Goal: Information Seeking & Learning: Learn about a topic

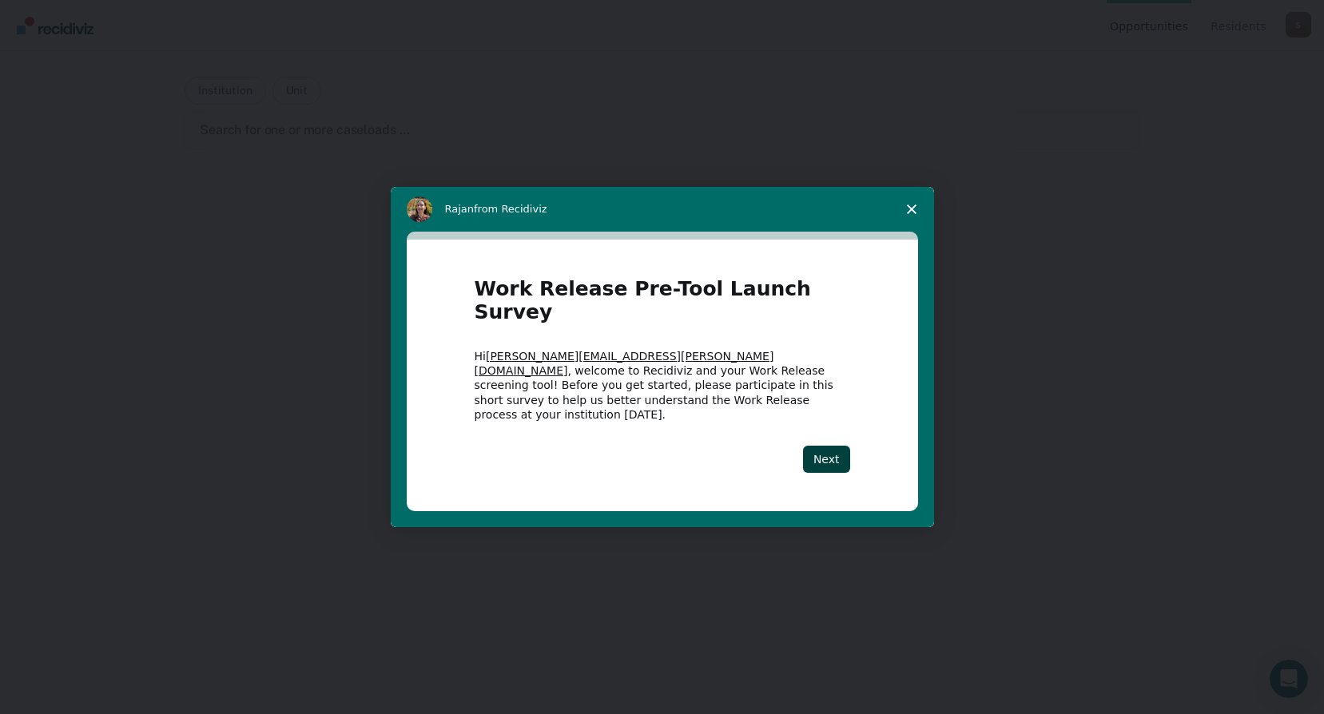
click at [911, 214] on polygon "Close survey" at bounding box center [912, 210] width 10 height 10
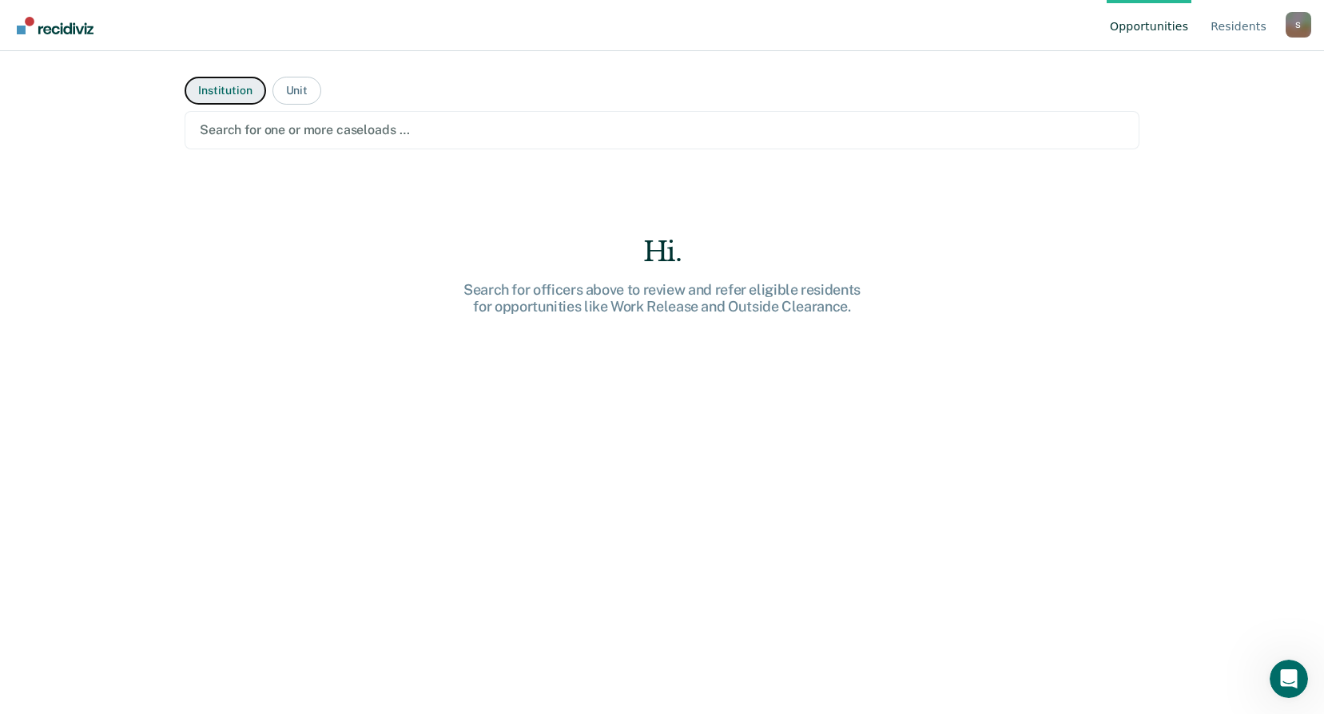
click at [202, 86] on button "Institution" at bounding box center [225, 91] width 81 height 28
click at [436, 132] on div at bounding box center [662, 130] width 925 height 18
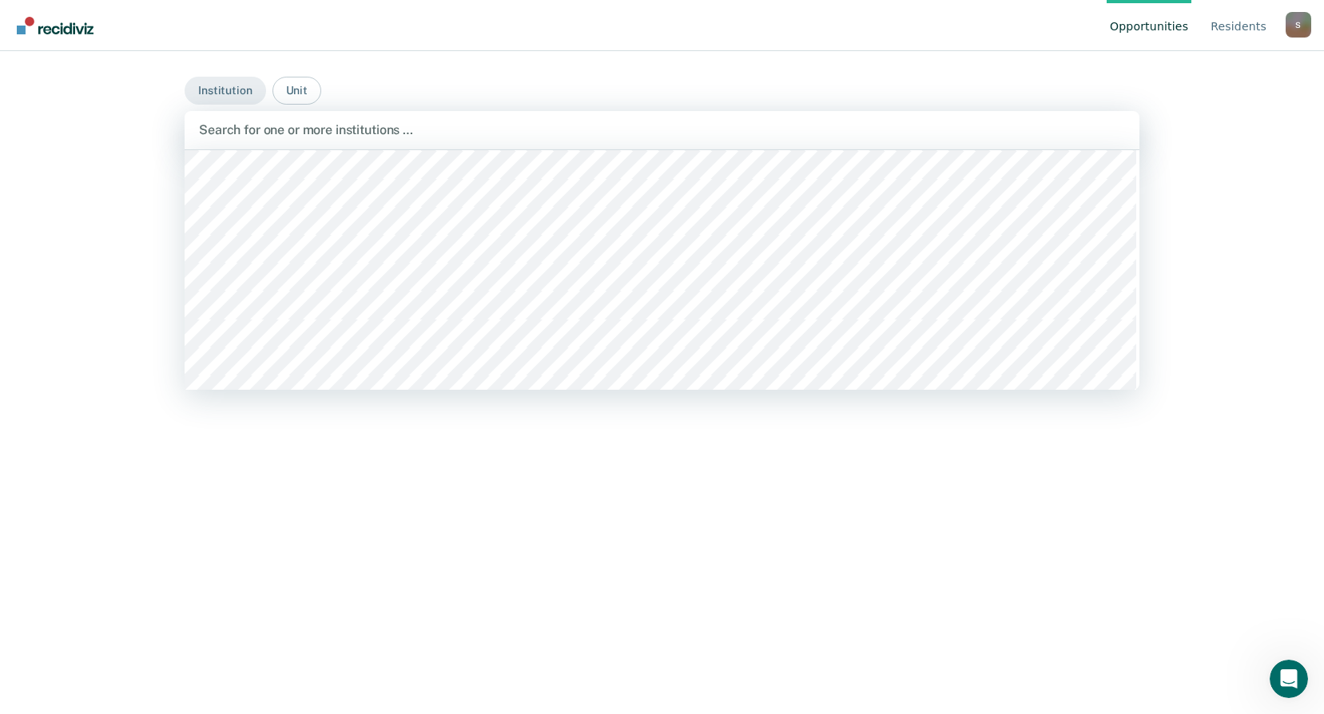
scroll to position [1039, 0]
type input "ccc"
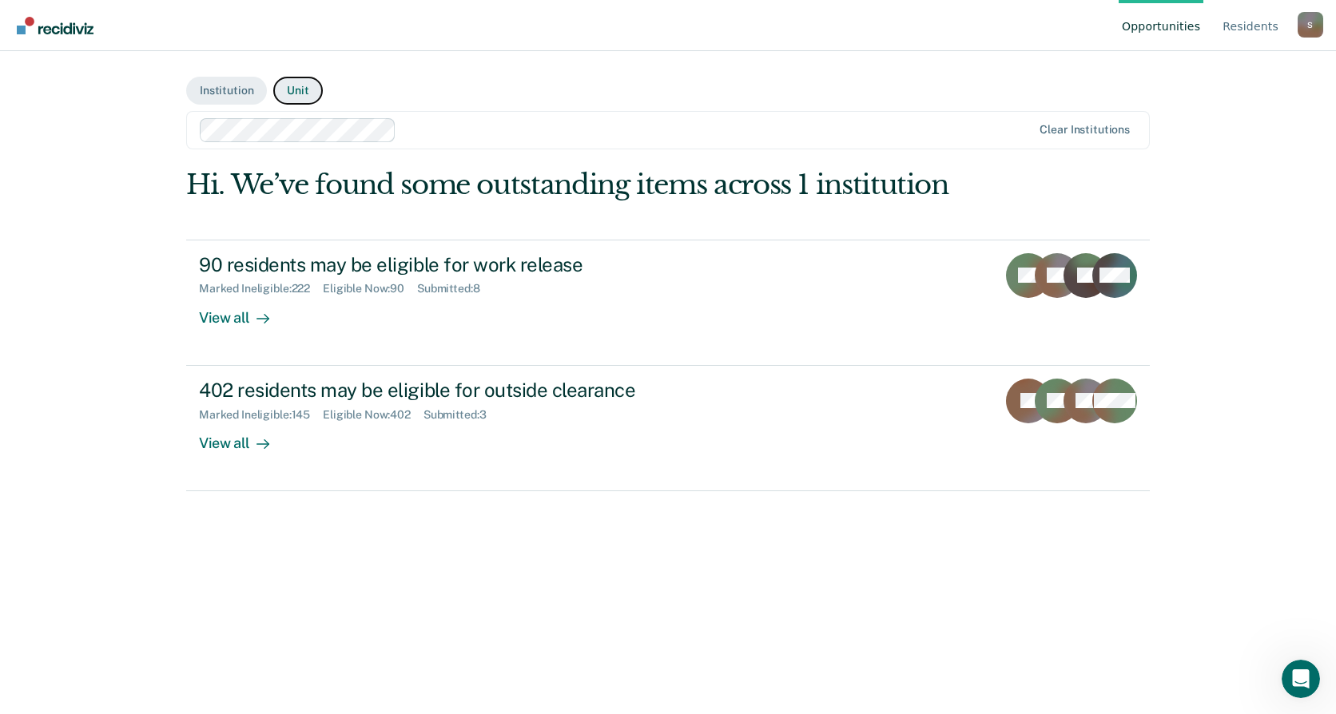
click at [295, 86] on button "Unit" at bounding box center [297, 91] width 49 height 28
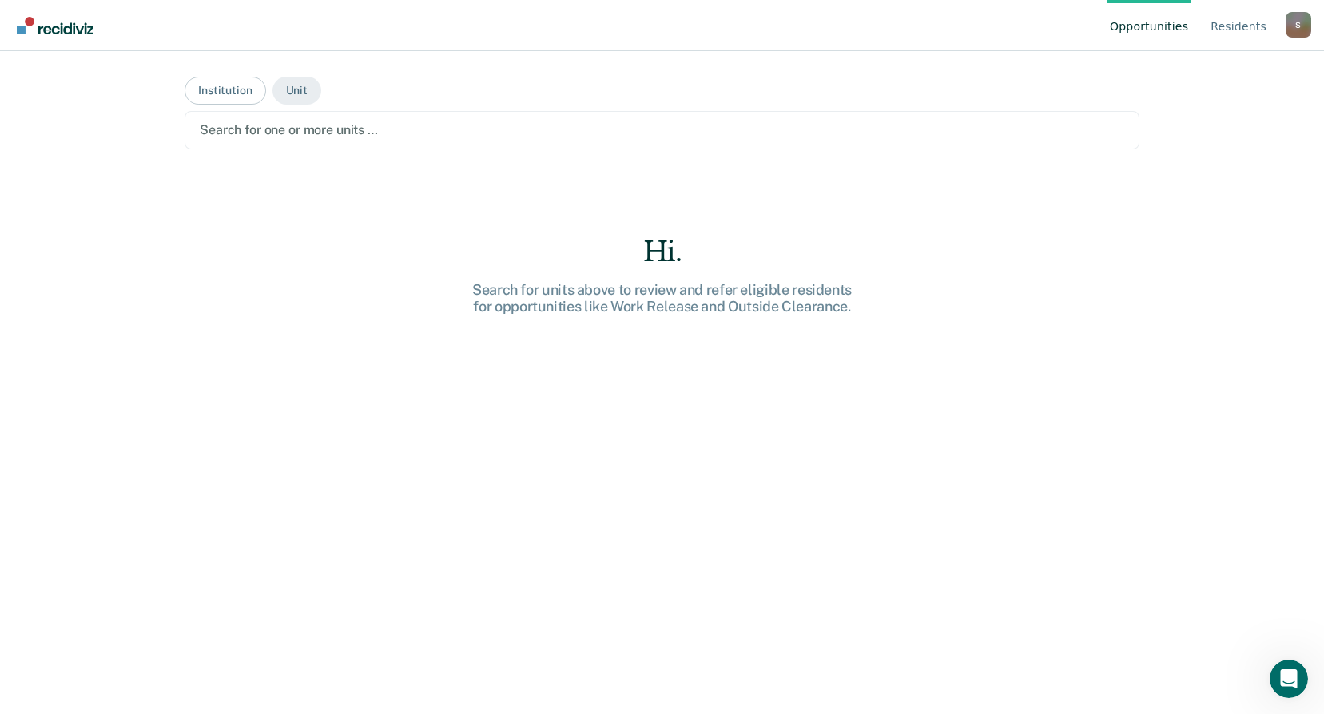
click at [310, 128] on div at bounding box center [662, 130] width 925 height 18
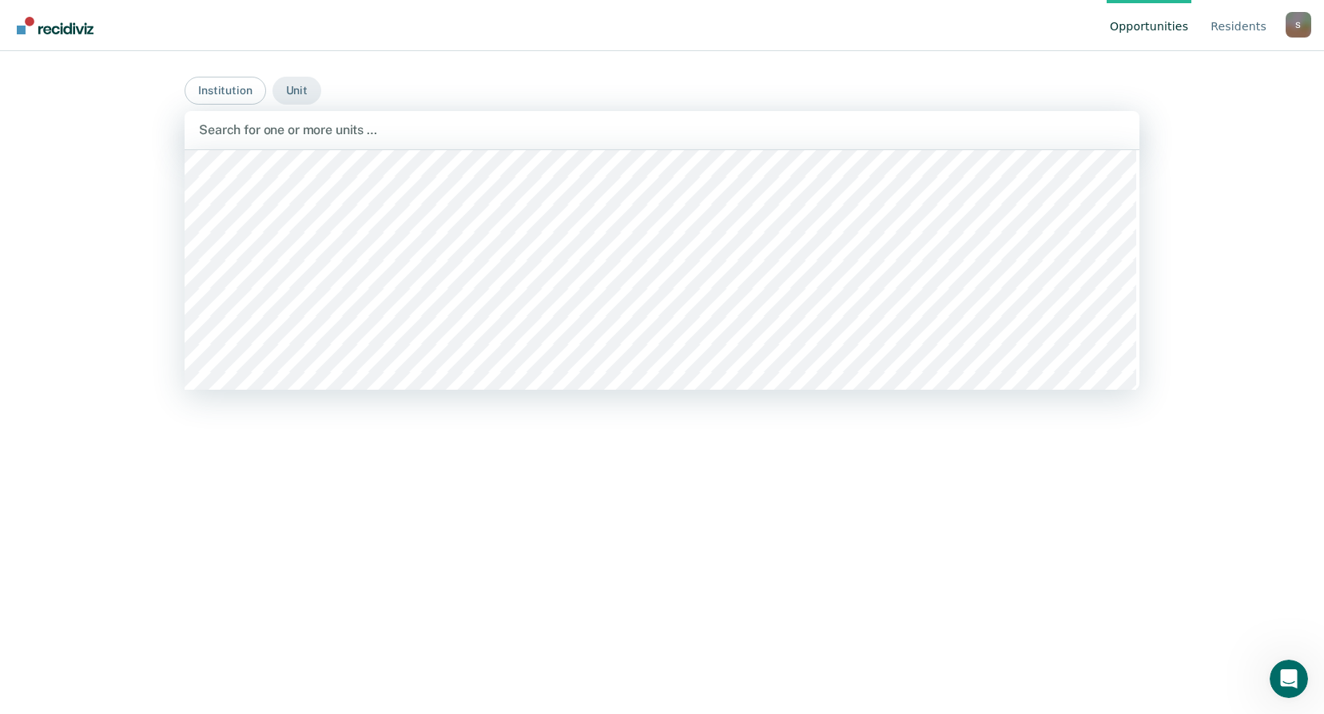
scroll to position [1598, 0]
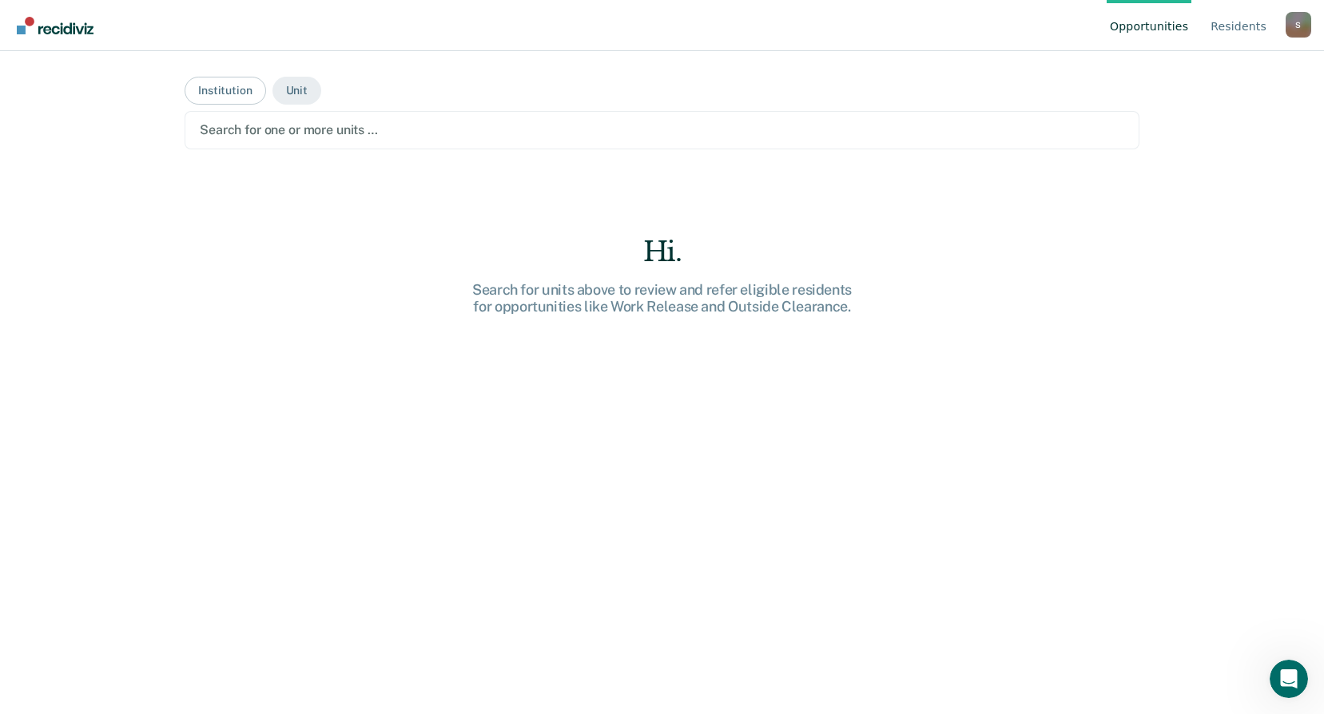
click at [290, 292] on div "Hi. Search for units above to review and refer eligible residents for opportuni…" at bounding box center [662, 503] width 955 height 535
click at [301, 129] on div at bounding box center [662, 130] width 925 height 18
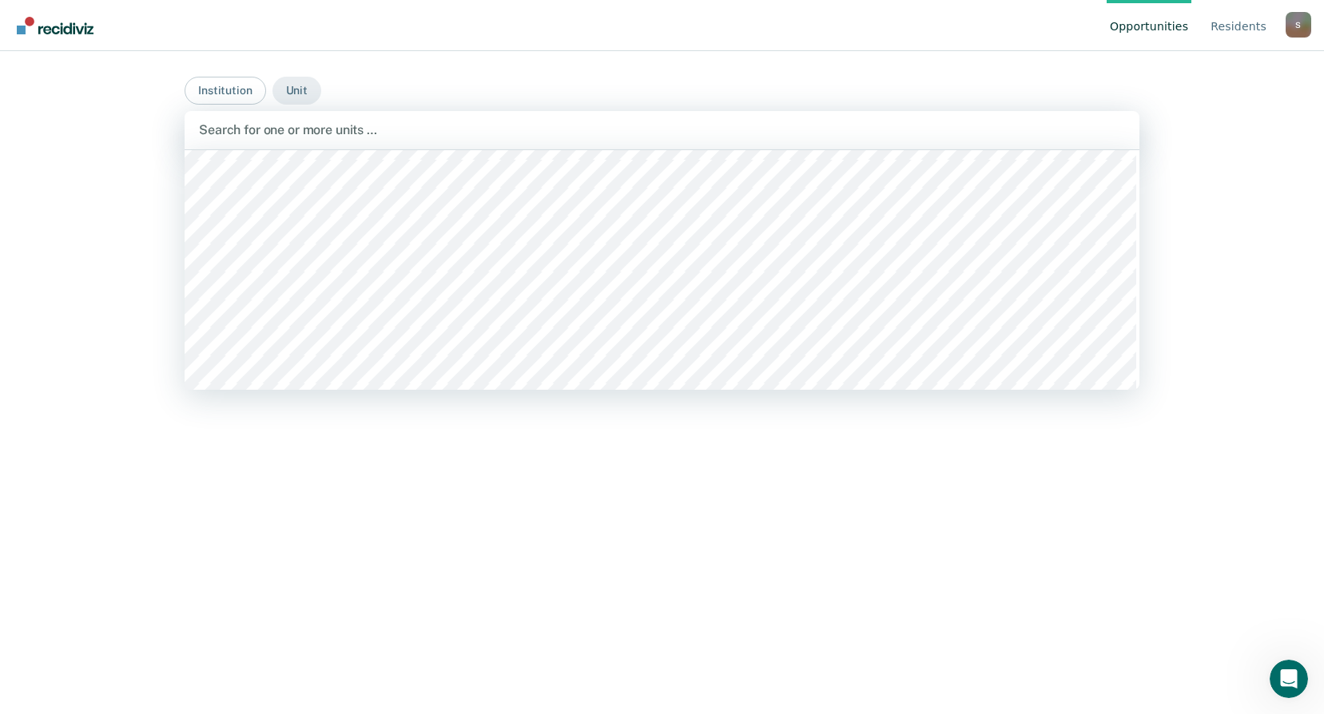
scroll to position [1039, 0]
click at [222, 82] on button "Institution" at bounding box center [225, 91] width 81 height 28
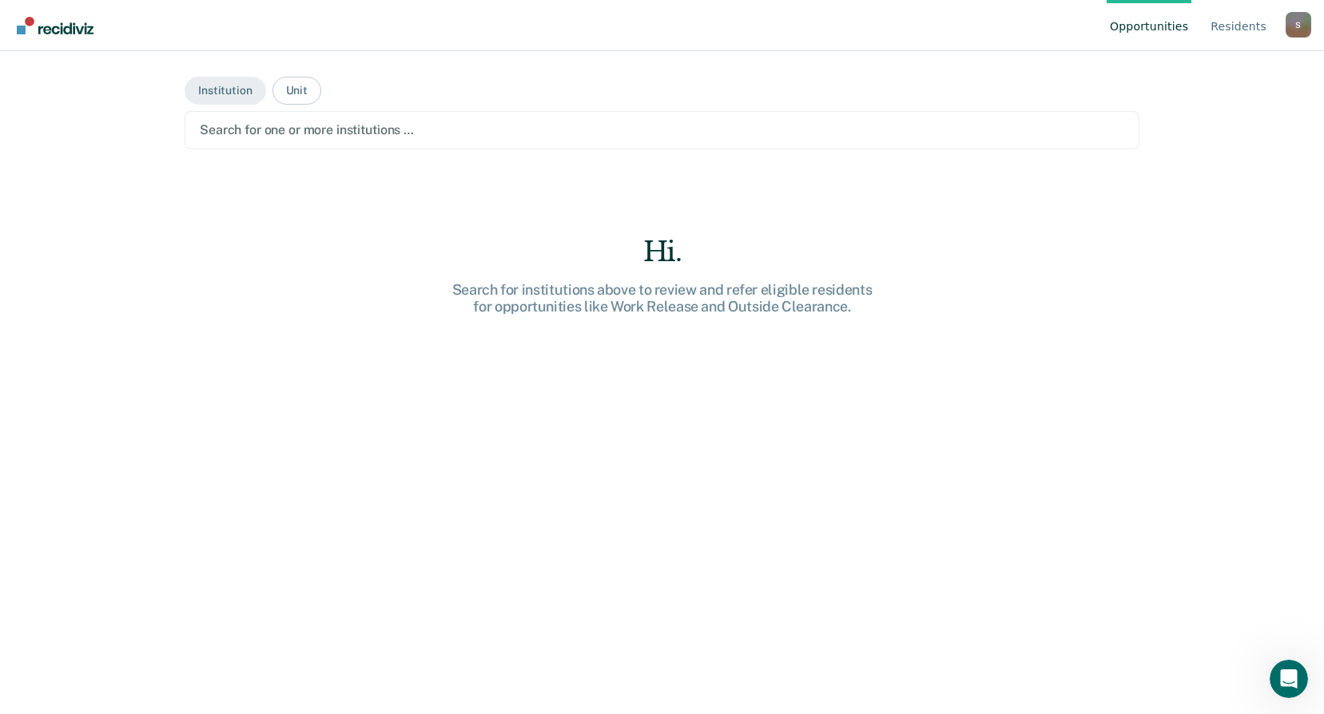
click at [299, 125] on div at bounding box center [662, 130] width 925 height 18
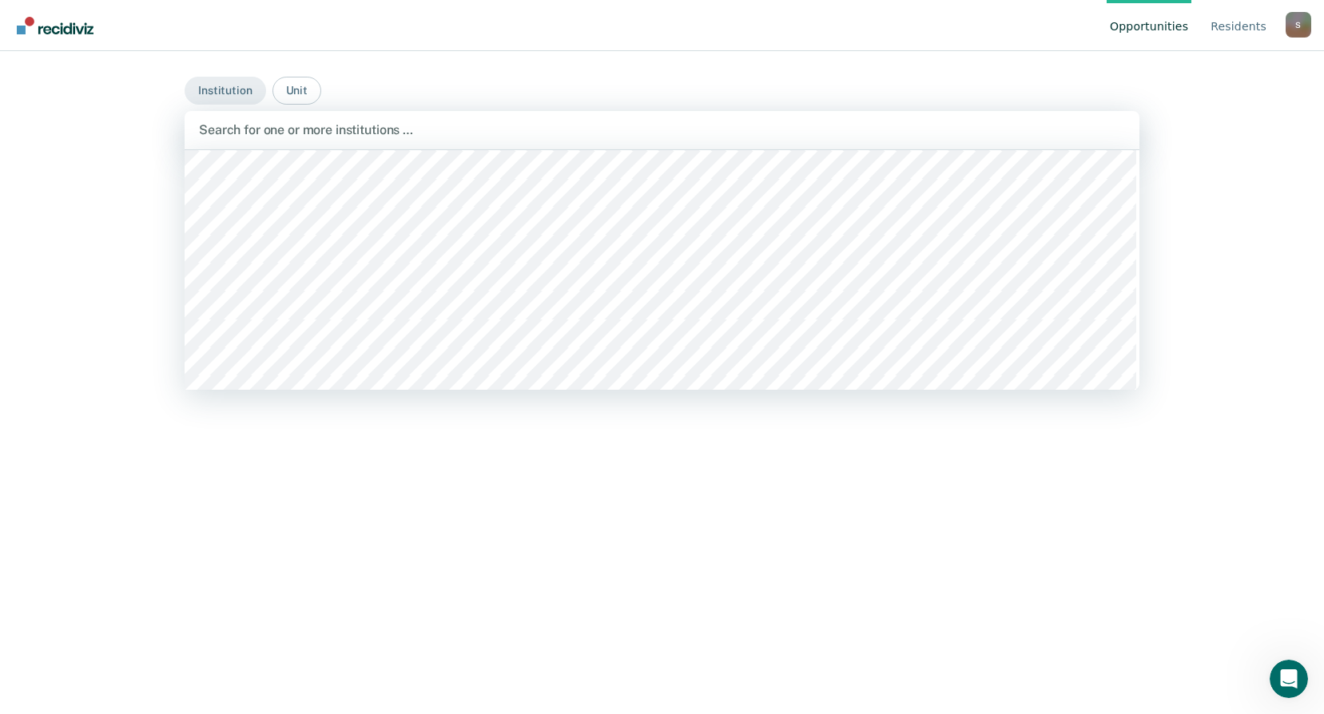
scroll to position [1199, 0]
click at [392, 132] on div at bounding box center [662, 130] width 926 height 18
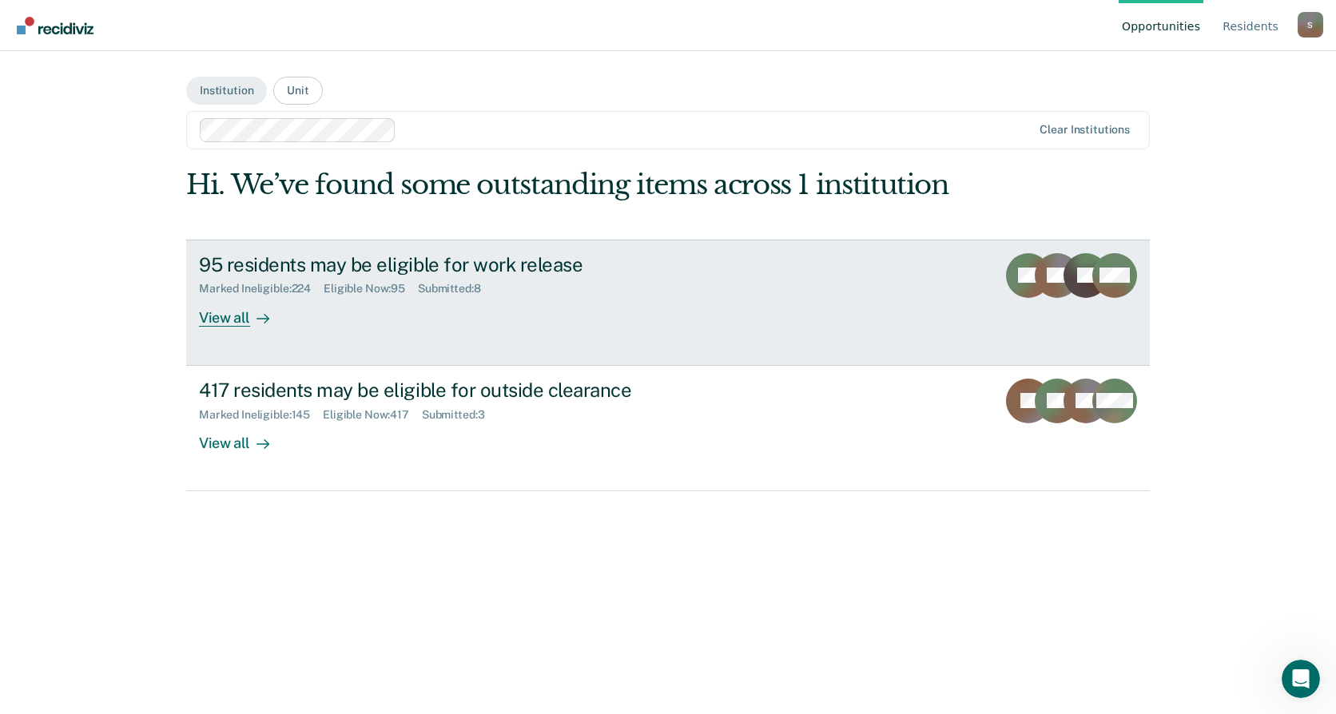
click at [212, 318] on div "View all" at bounding box center [243, 311] width 89 height 31
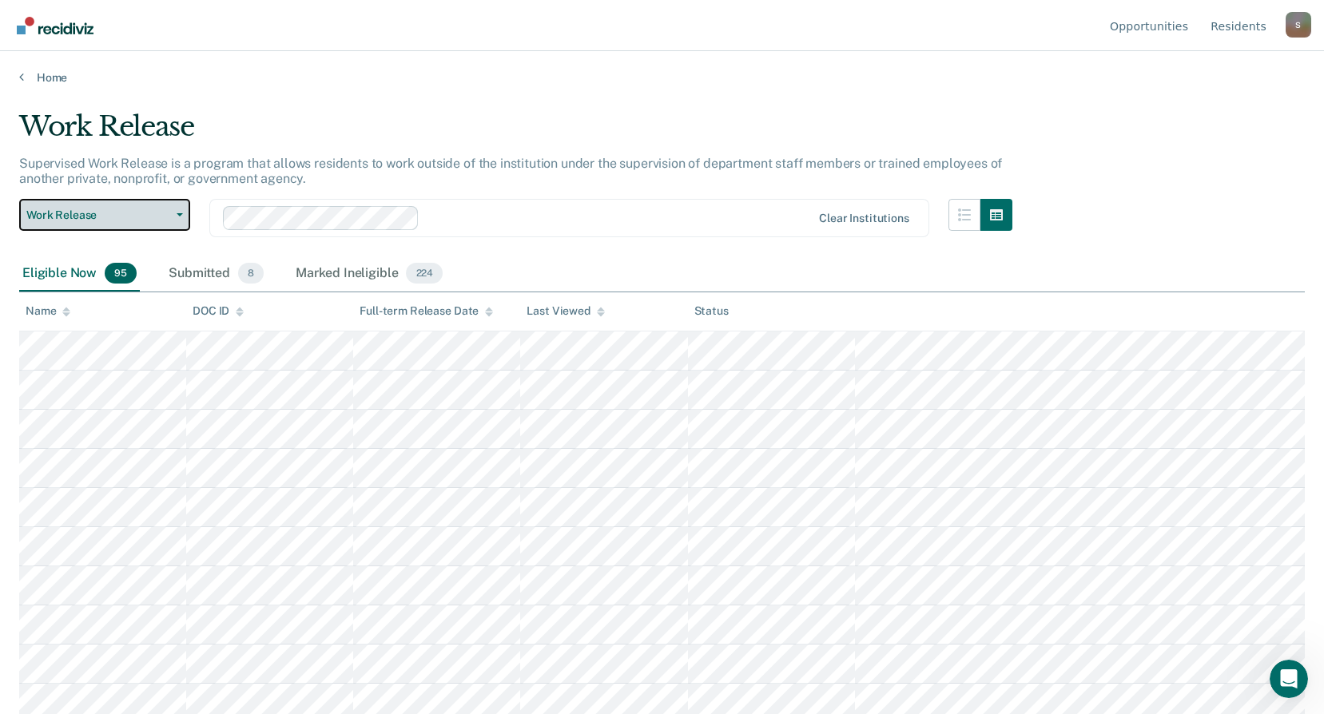
click at [181, 211] on button "Work Release" at bounding box center [104, 215] width 171 height 32
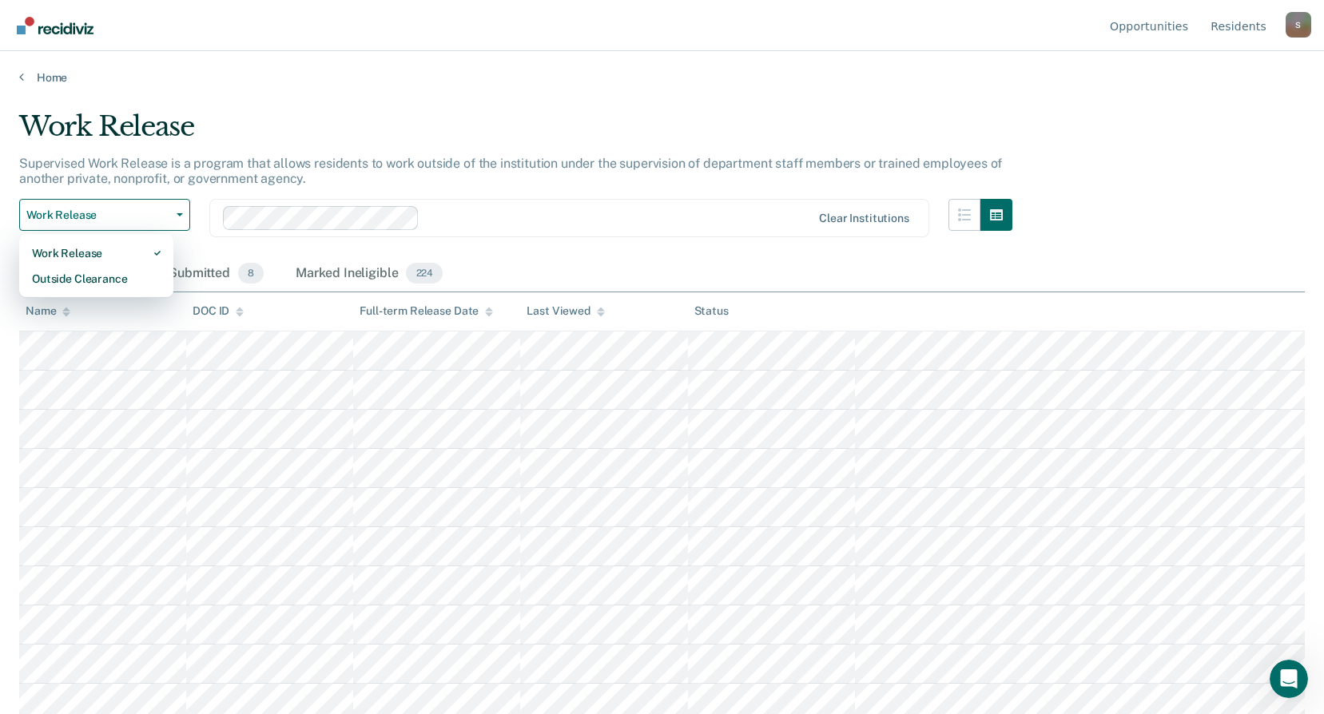
click at [503, 207] on div at bounding box center [518, 218] width 590 height 24
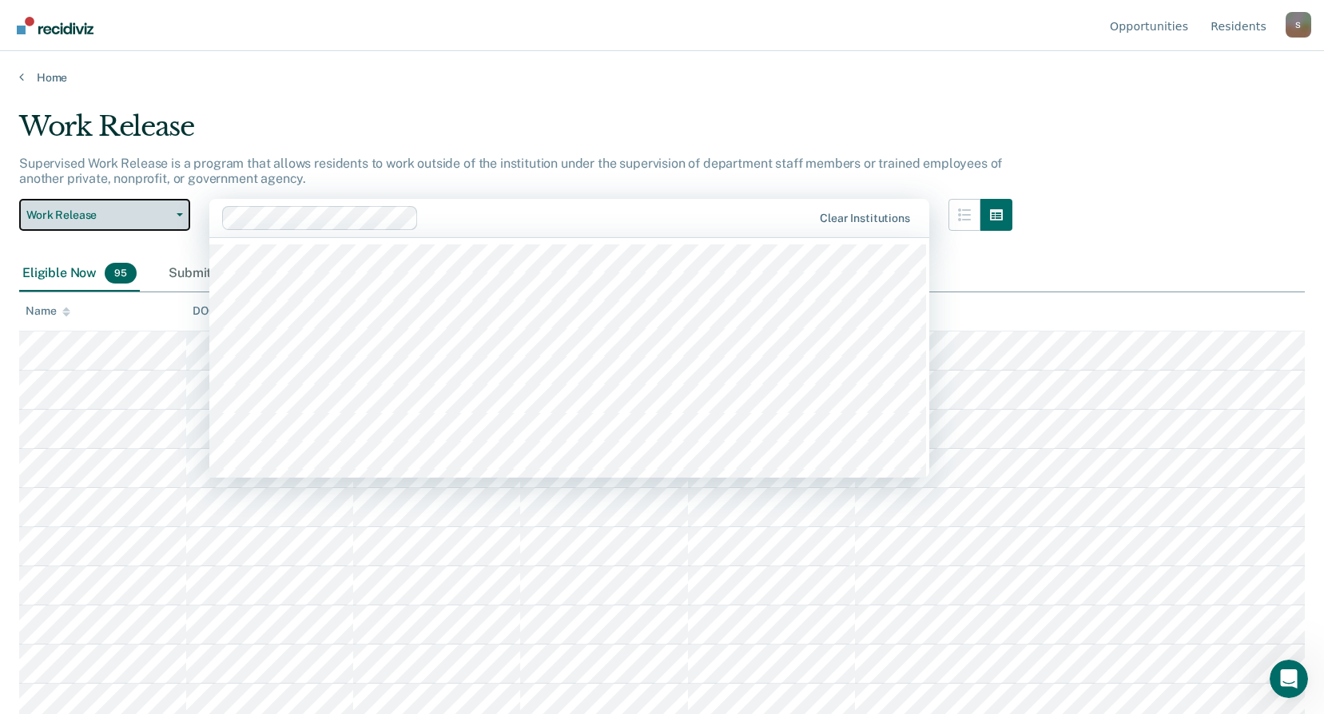
click at [177, 215] on icon "button" at bounding box center [180, 214] width 6 height 3
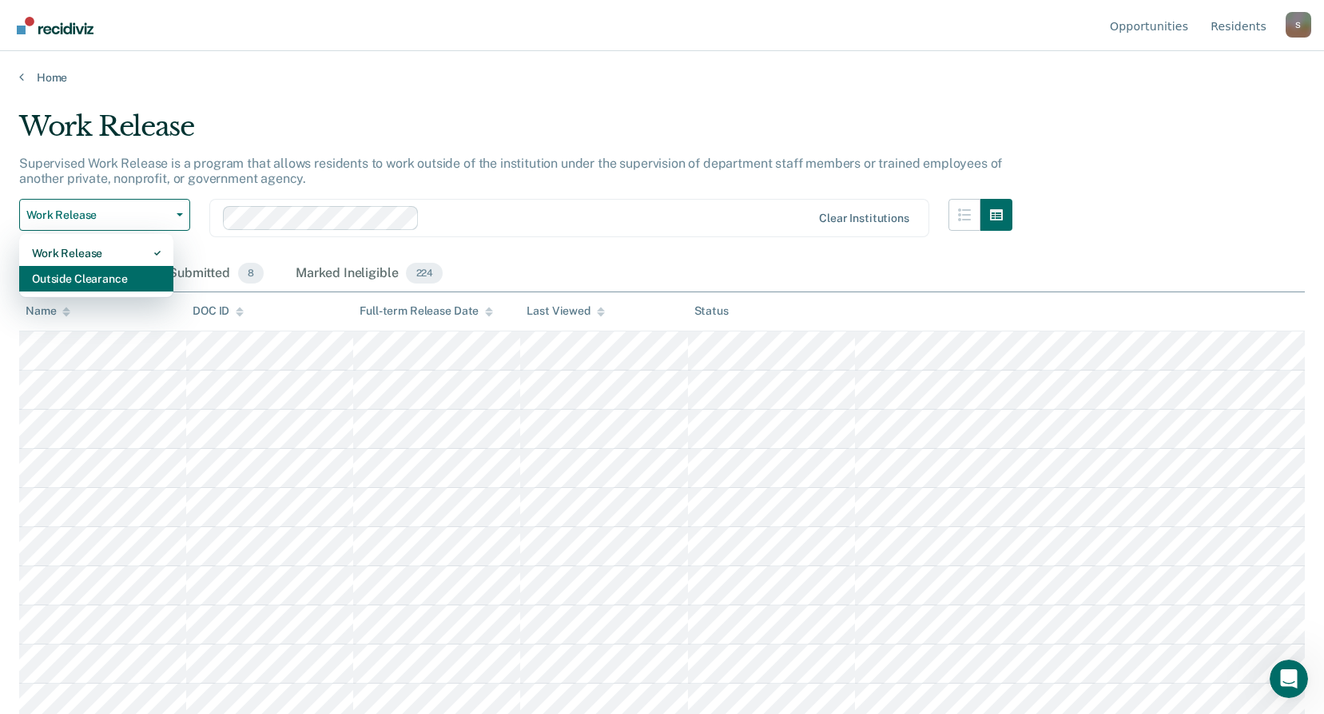
click at [151, 279] on div "Outside Clearance" at bounding box center [96, 279] width 129 height 26
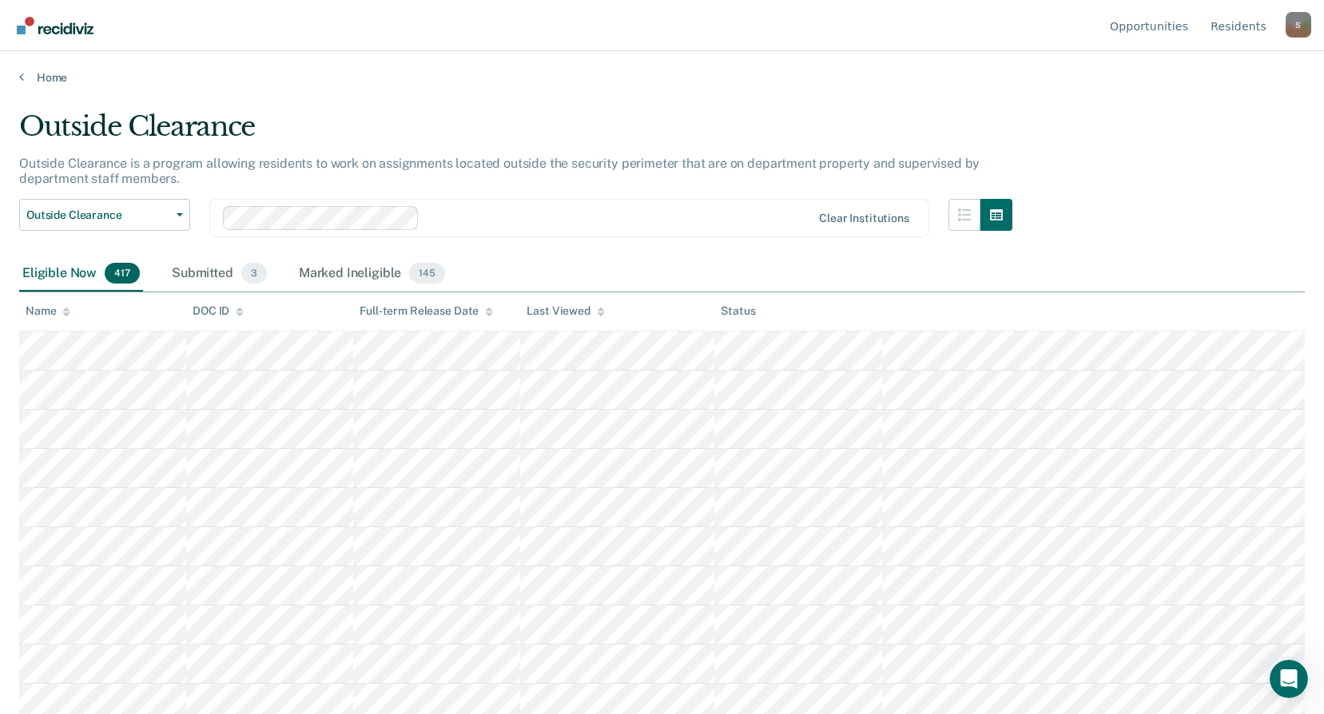
click at [545, 213] on div at bounding box center [618, 218] width 385 height 18
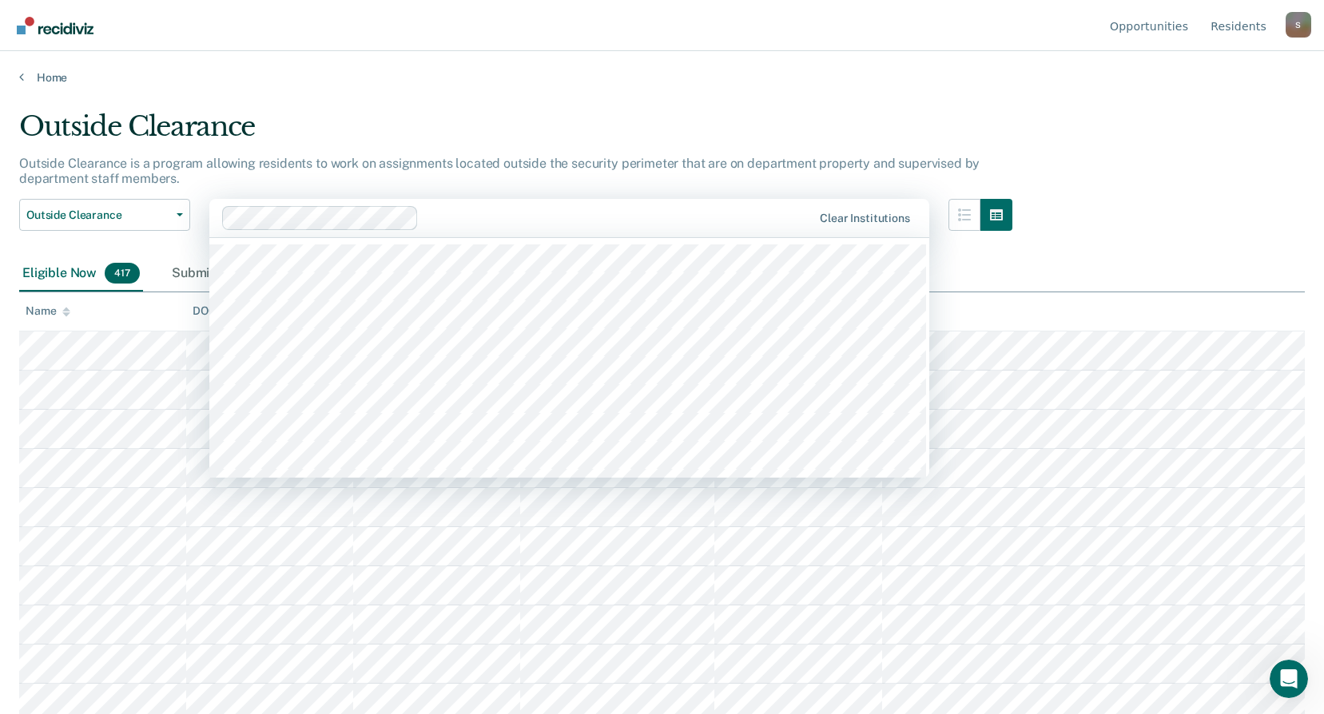
click at [539, 118] on div "Outside Clearance" at bounding box center [515, 133] width 993 height 46
click at [555, 222] on div at bounding box center [618, 218] width 387 height 18
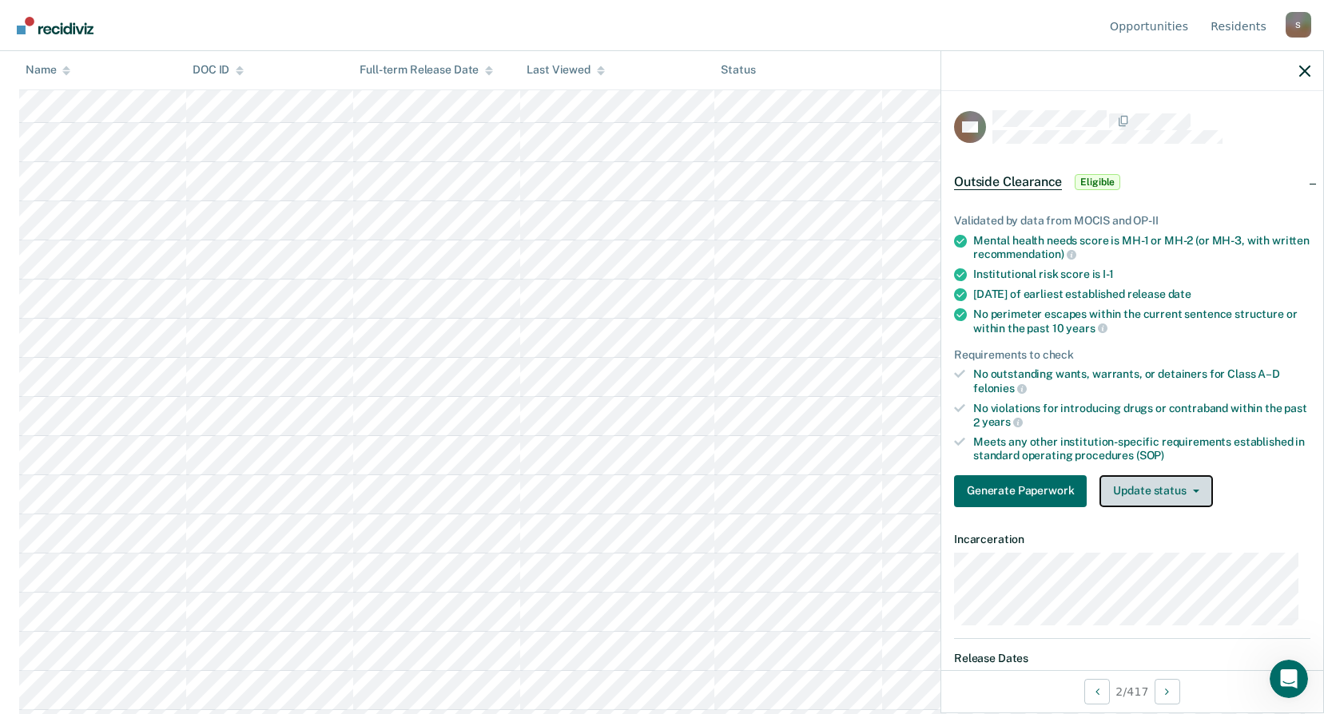
click at [1192, 484] on button "Update status" at bounding box center [1156, 491] width 113 height 32
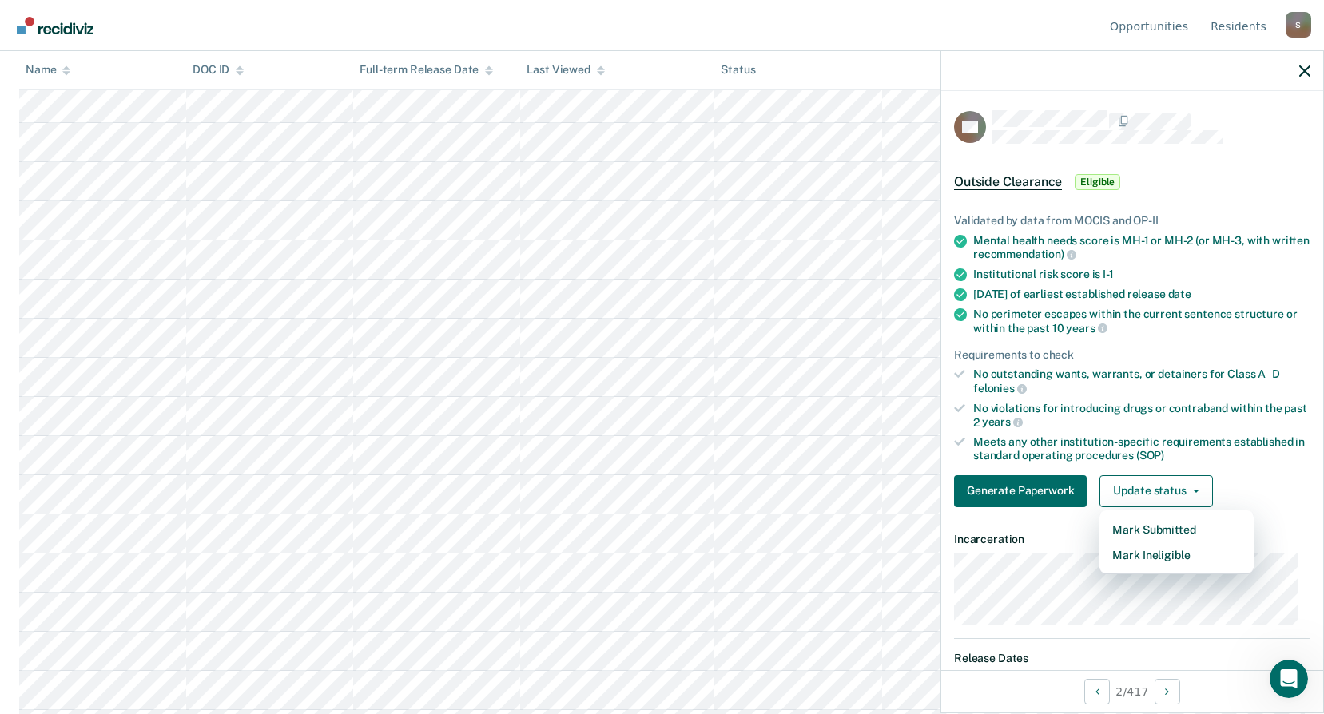
click at [1191, 211] on div "Validated by data from MOCIS and OP-II Mental health needs score is MH-1 or MH-…" at bounding box center [1132, 355] width 382 height 332
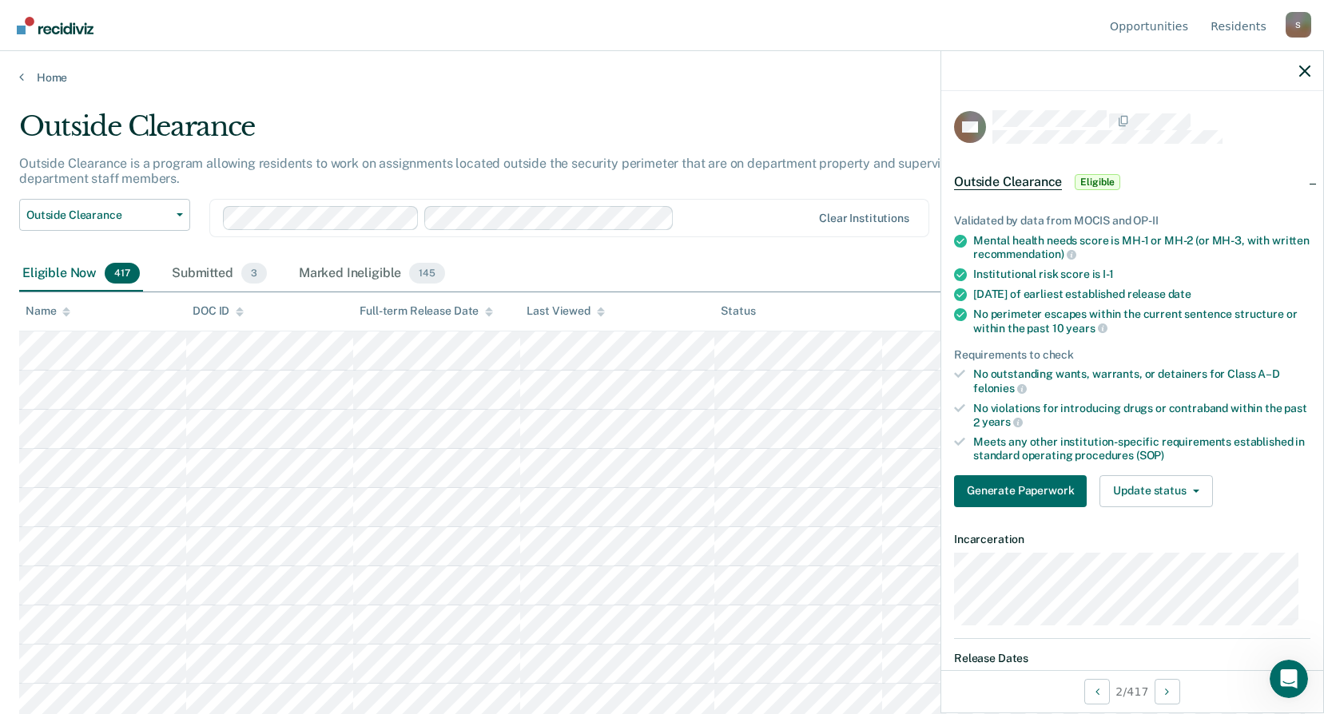
click at [727, 267] on div "Eligible Now 417 Submitted 3 Marked Ineligible 145" at bounding box center [662, 275] width 1286 height 36
click at [1299, 22] on div "S" at bounding box center [1299, 25] width 26 height 26
click at [1247, 101] on link "How it works" at bounding box center [1234, 100] width 103 height 14
